Goal: Task Accomplishment & Management: Complete application form

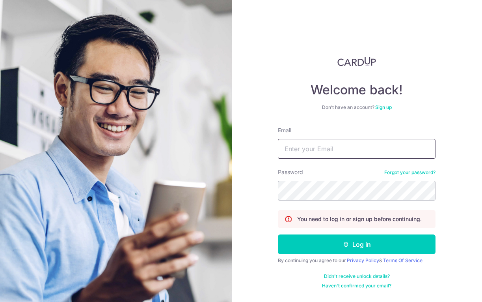
click at [315, 151] on input "Email" at bounding box center [357, 149] width 158 height 20
type input "mail@tcw.sg"
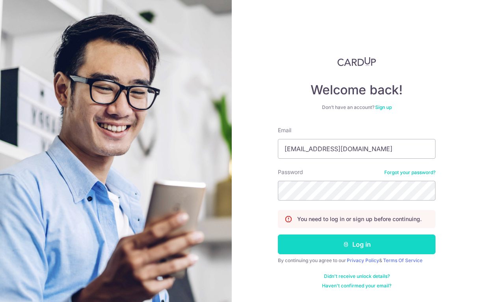
click at [346, 246] on icon "submit" at bounding box center [346, 244] width 6 height 6
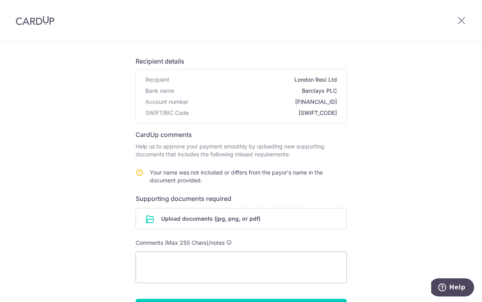
scroll to position [116, 0]
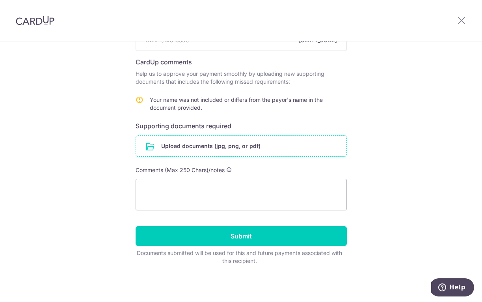
click at [164, 151] on input "file" at bounding box center [241, 146] width 211 height 21
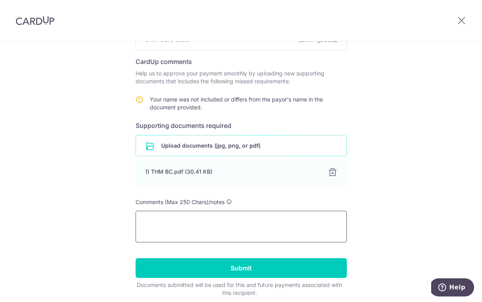
click at [276, 221] on textarea at bounding box center [241, 227] width 211 height 32
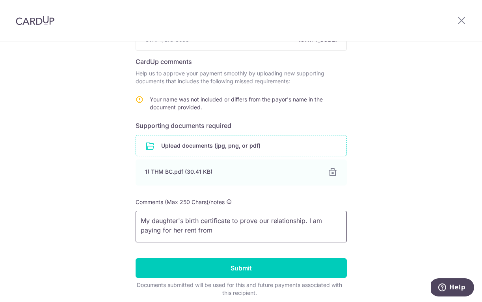
click at [184, 232] on textarea "My daughter's birth certificate to prove our relationship. I am paying for her …" at bounding box center [241, 227] width 211 height 32
click at [271, 232] on textarea "My daughter's birth certificate to prove our relationship. I am paying for her …" at bounding box center [241, 227] width 211 height 32
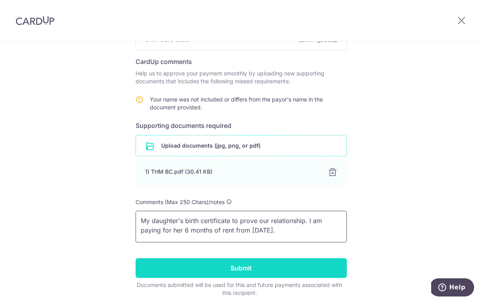
type textarea "My daughter's birth certificate to prove our relationship. I am paying for her …"
click at [289, 266] on input "Submit" at bounding box center [241, 268] width 211 height 20
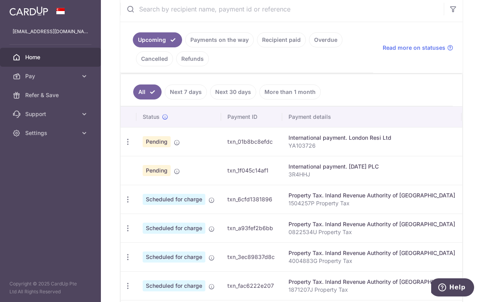
scroll to position [185, 0]
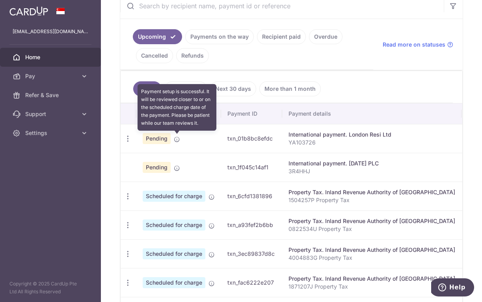
click at [176, 140] on icon at bounding box center [177, 139] width 6 height 6
click at [178, 140] on icon at bounding box center [177, 139] width 6 height 6
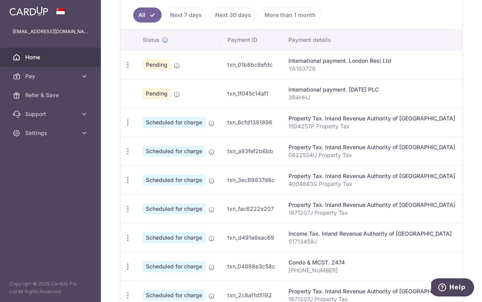
scroll to position [260, 0]
click at [50, 114] on span "Support" at bounding box center [51, 114] width 52 height 8
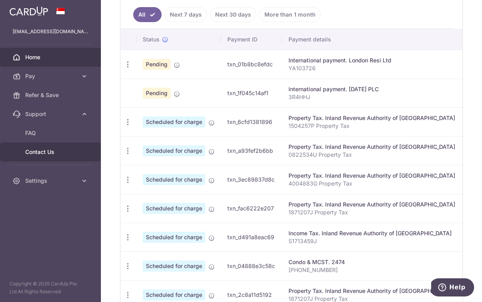
click at [45, 153] on span "Contact Us" at bounding box center [51, 152] width 52 height 8
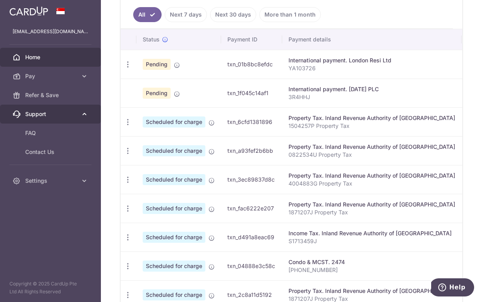
click at [46, 116] on span "Support" at bounding box center [51, 114] width 52 height 8
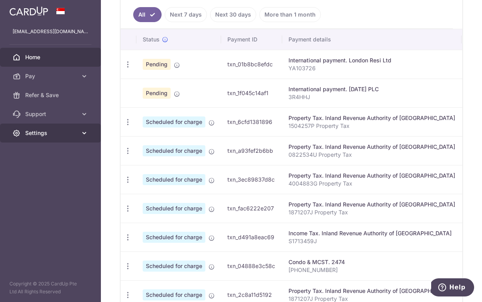
click at [44, 138] on link "Settings" at bounding box center [50, 132] width 101 height 19
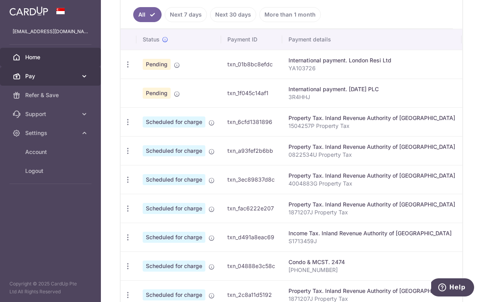
click at [56, 79] on span "Pay" at bounding box center [51, 76] width 52 height 8
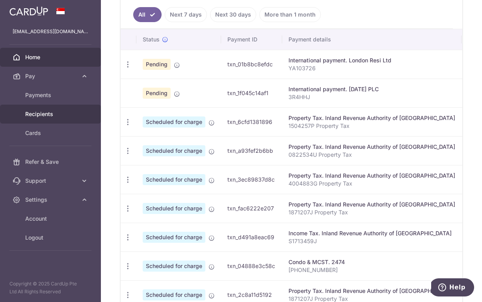
click at [45, 119] on link "Recipients" at bounding box center [50, 114] width 101 height 19
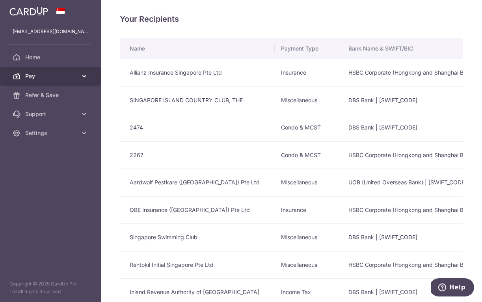
click at [51, 82] on link "Pay" at bounding box center [50, 76] width 101 height 19
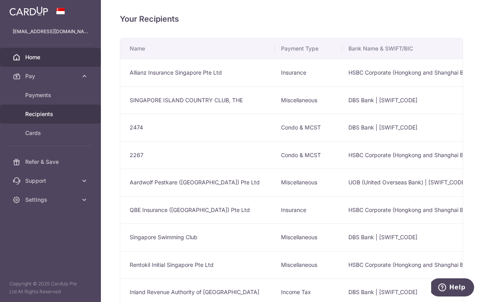
click at [36, 60] on span "Home" at bounding box center [51, 57] width 52 height 8
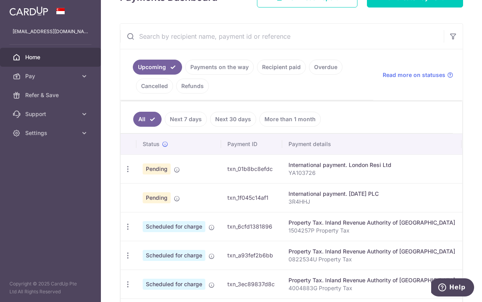
scroll to position [140, 0]
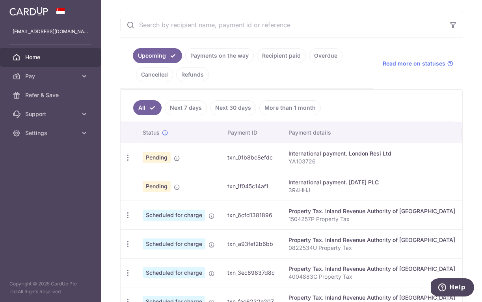
click at [155, 158] on span "Pending" at bounding box center [157, 157] width 28 height 11
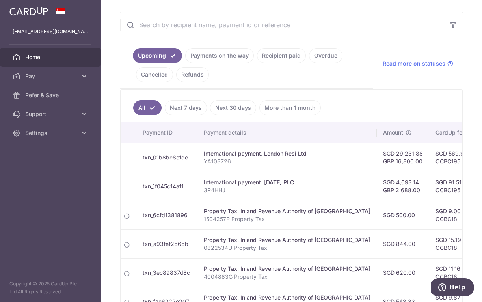
scroll to position [0, 0]
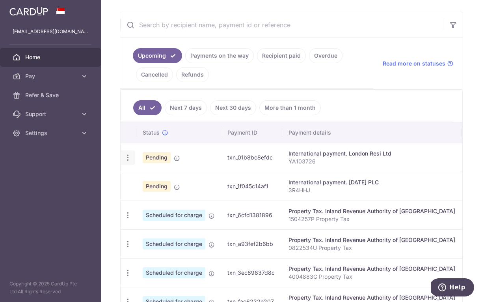
click at [129, 159] on icon "button" at bounding box center [128, 157] width 8 height 8
click at [210, 156] on td "Pending" at bounding box center [178, 157] width 85 height 29
click at [130, 185] on td at bounding box center [129, 186] width 16 height 29
click at [194, 187] on td "Pending" at bounding box center [178, 186] width 85 height 29
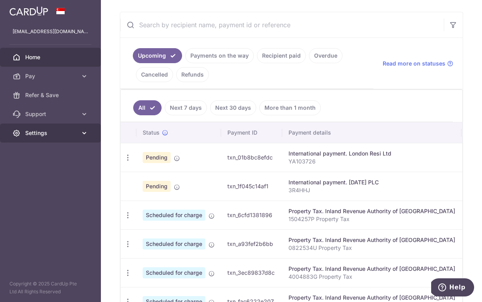
click at [44, 135] on span "Settings" at bounding box center [51, 133] width 52 height 8
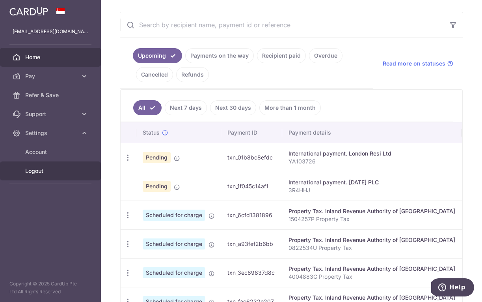
click at [37, 173] on span "Logout" at bounding box center [51, 171] width 52 height 8
